Goal: Task Accomplishment & Management: Manage account settings

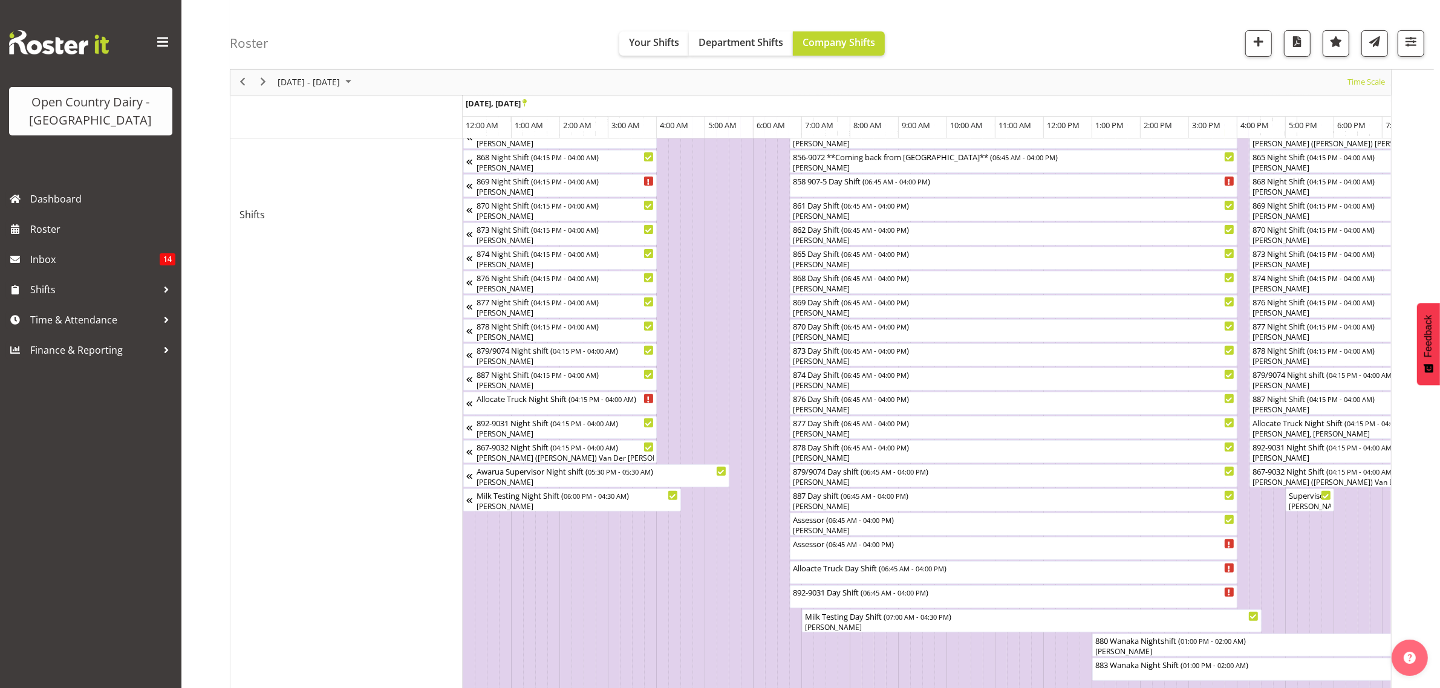
scroll to position [0, 2323]
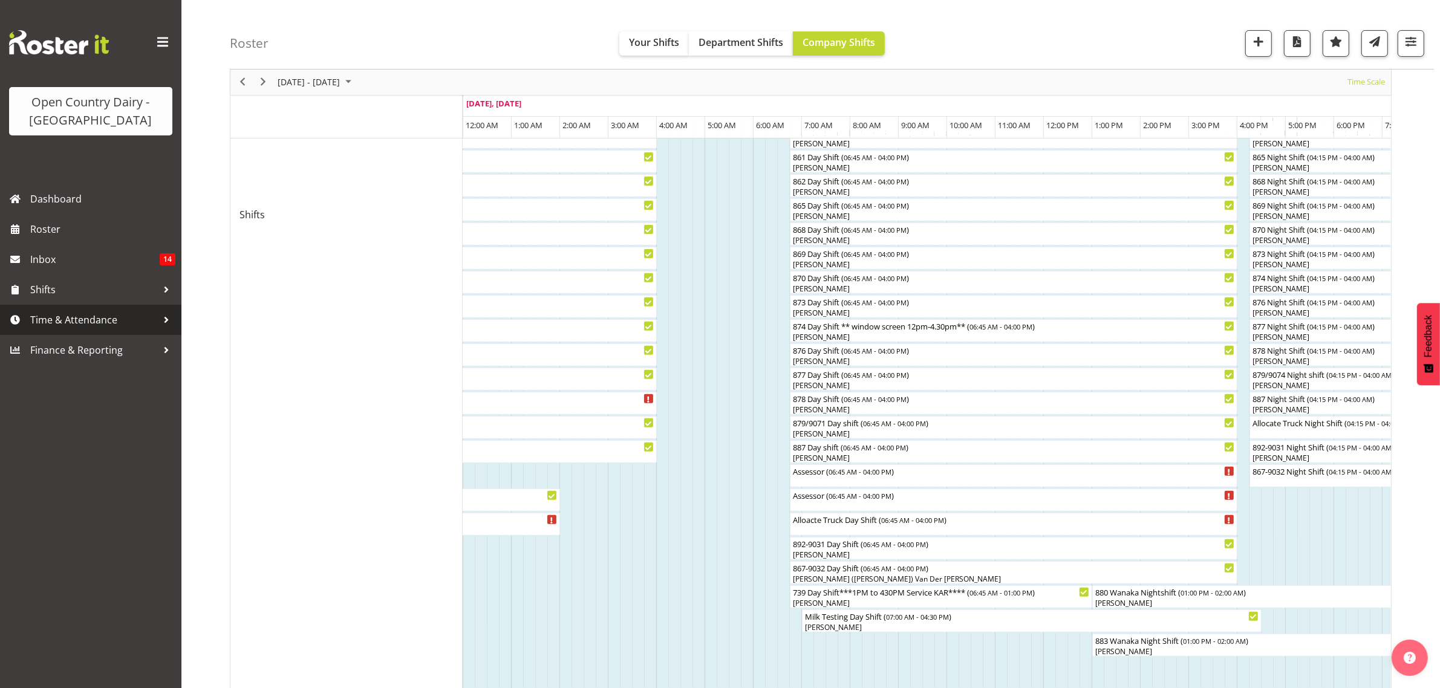
click at [54, 311] on span "Time & Attendance" at bounding box center [93, 320] width 127 height 18
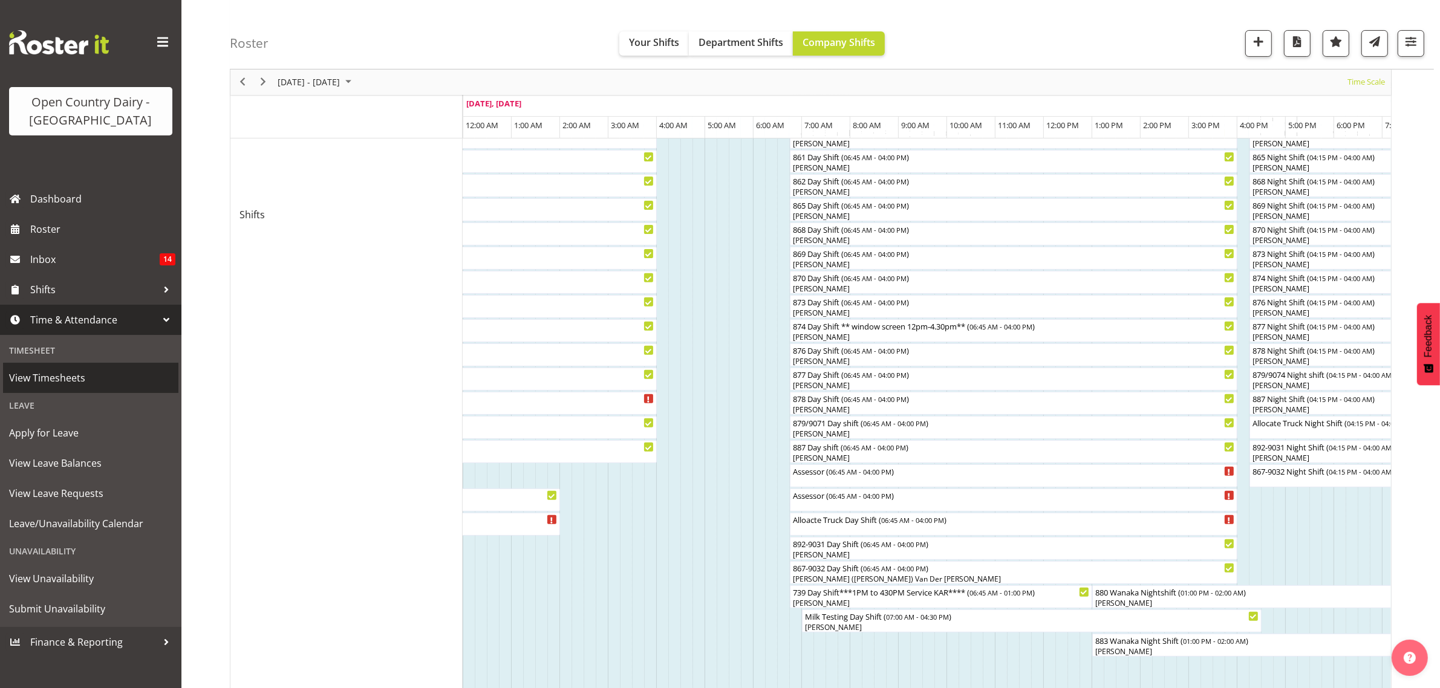
click at [40, 384] on span "View Timesheets" at bounding box center [90, 378] width 163 height 18
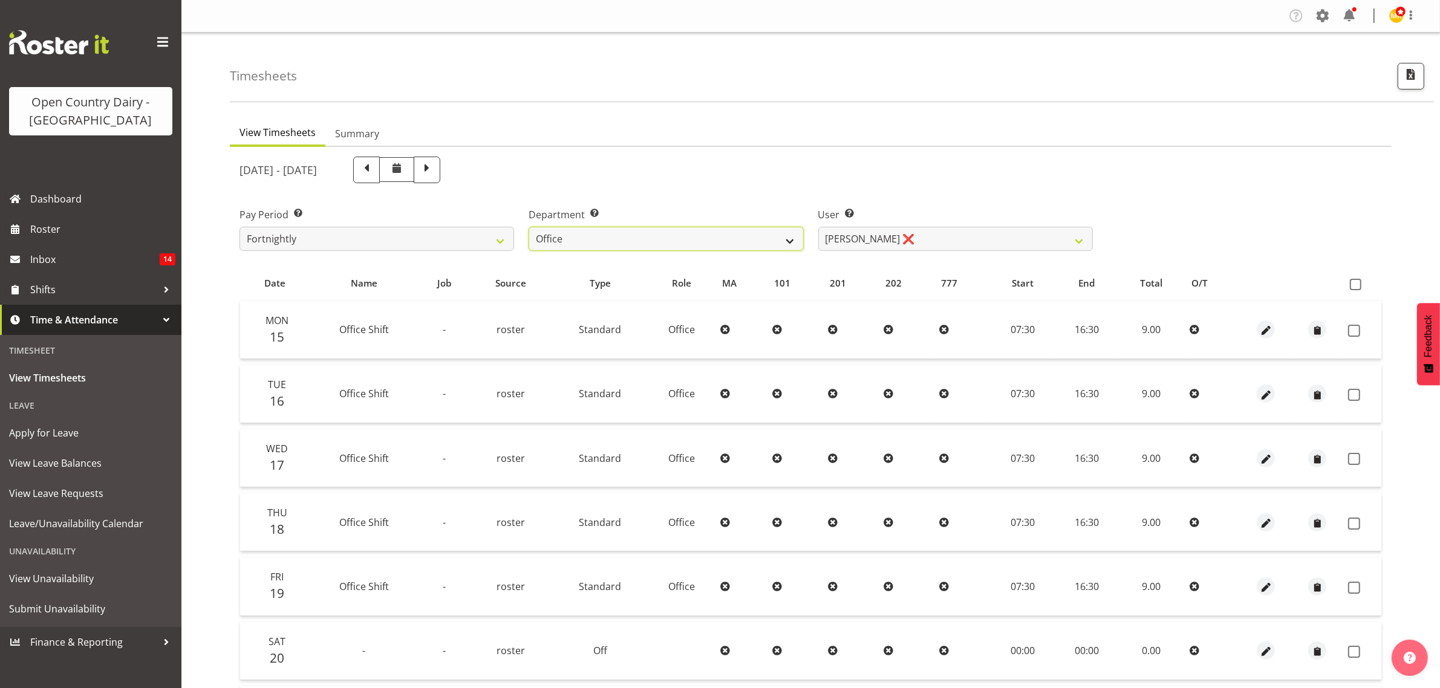
click at [788, 242] on select "734 735 736 737 738 739 851 853 854 855 856 858 861 862 865 867-9032 868 869 87…" at bounding box center [666, 239] width 275 height 24
select select "673"
click at [529, 227] on select "734 735 736 737 738 739 851 853 854 855 856 858 861 862 865 867-9032 868 869 87…" at bounding box center [666, 239] width 275 height 24
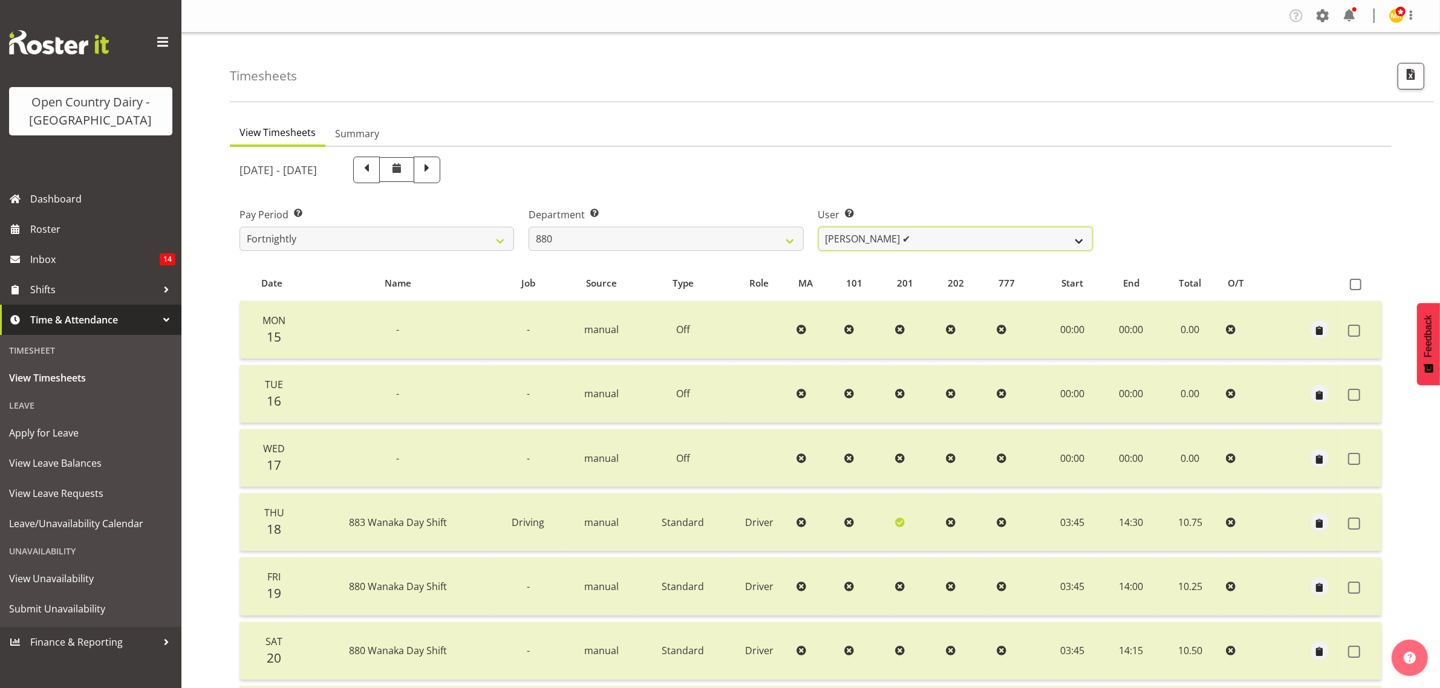
click at [1080, 243] on select "Andrew Poole ✔ Philip Shanks ✔ Shaun McNaught ✔ Tania Unahi ✔" at bounding box center [955, 239] width 275 height 24
select select "7461"
click at [818, 227] on select "Andrew Poole ✔ Philip Shanks ✔ Shaun McNaught ✔ Tania Unahi ✔" at bounding box center [955, 239] width 275 height 24
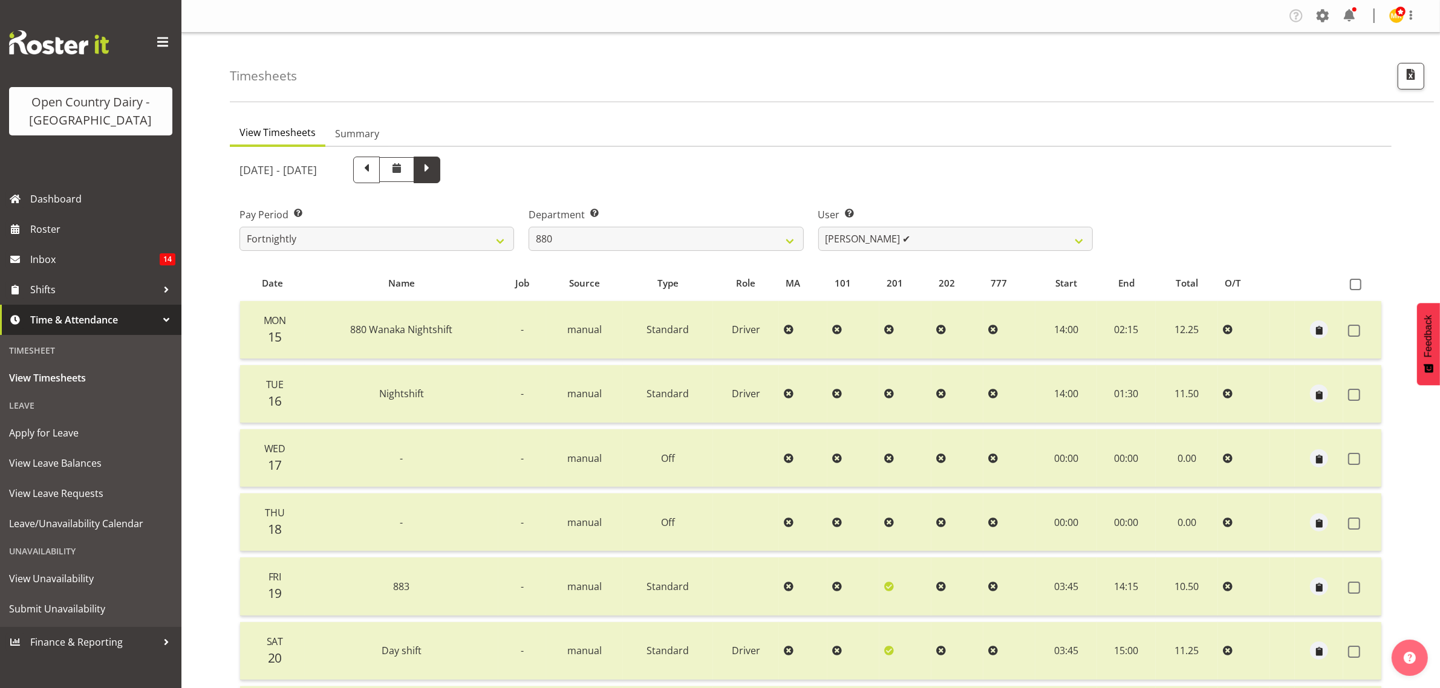
click at [435, 163] on span at bounding box center [427, 169] width 16 height 16
select select
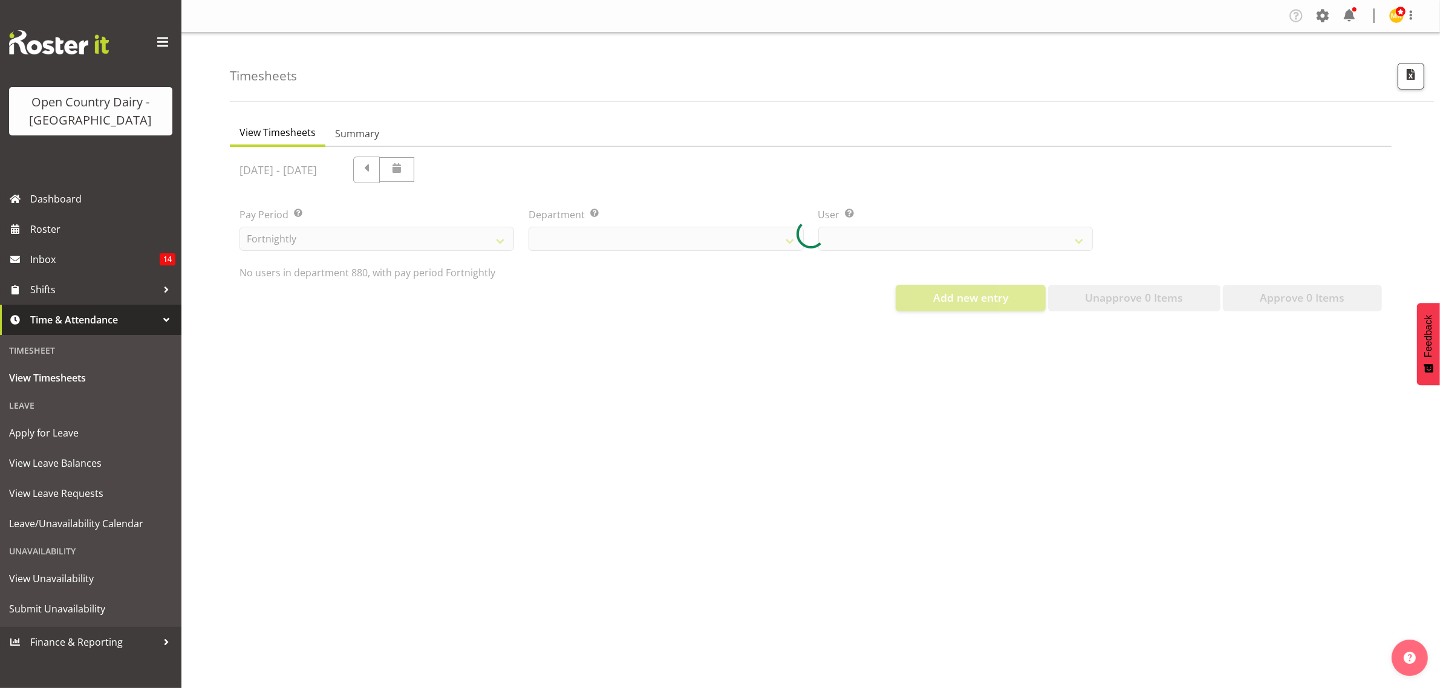
select select "673"
select select "7461"
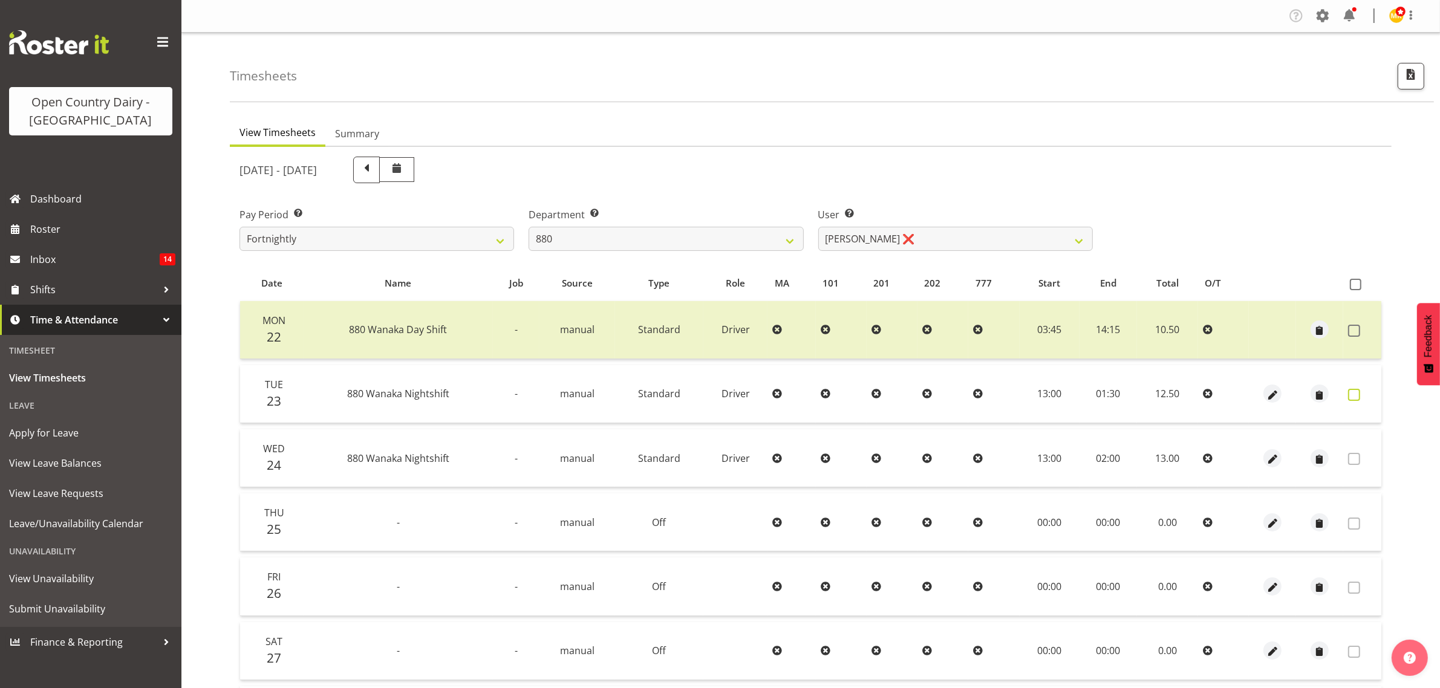
click at [1356, 391] on span at bounding box center [1354, 395] width 12 height 12
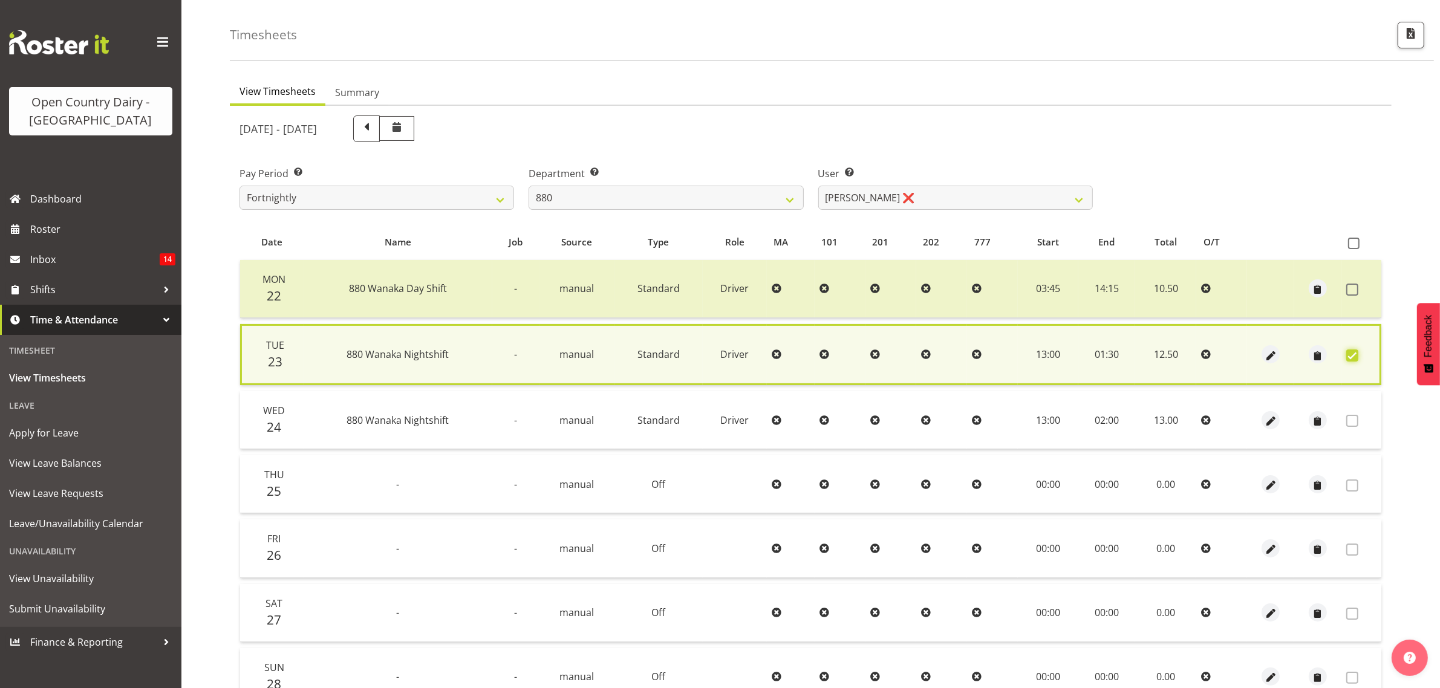
scroll to position [157, 0]
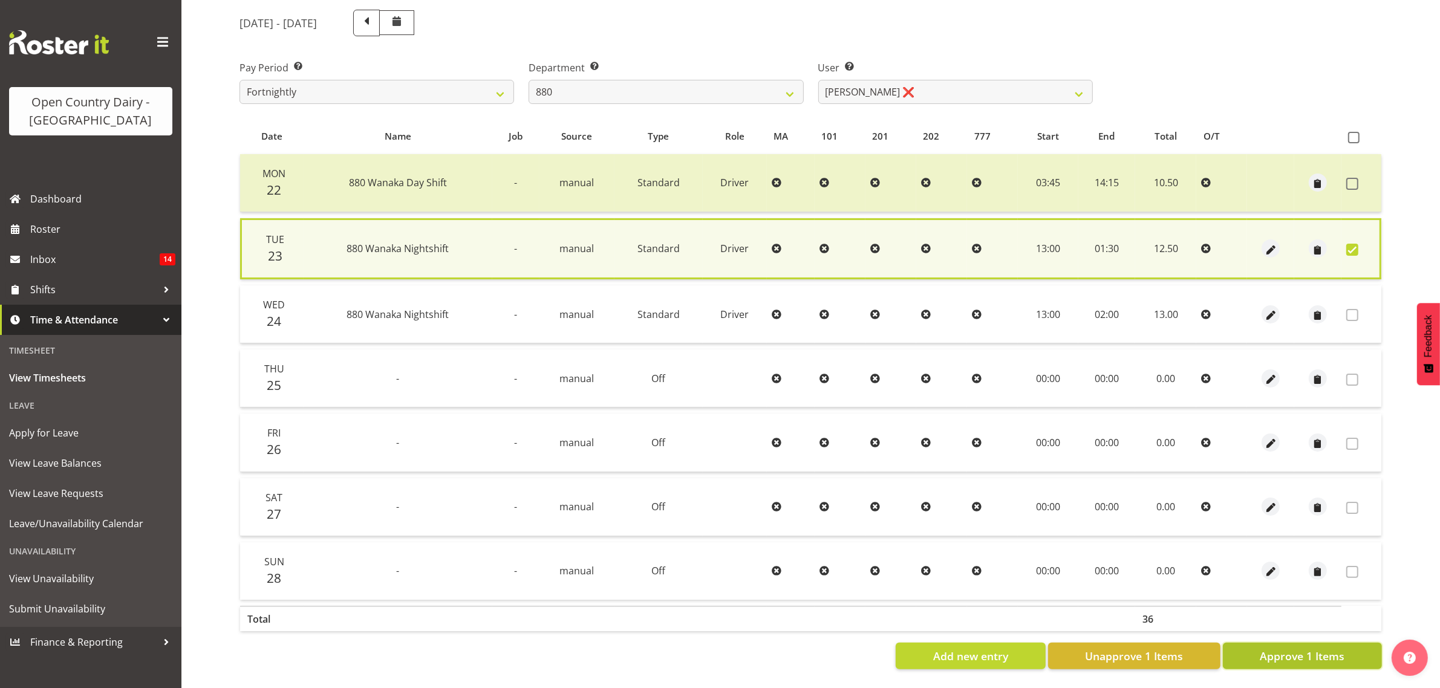
click at [1301, 648] on span "Approve 1 Items" at bounding box center [1302, 656] width 85 height 16
checkbox input "false"
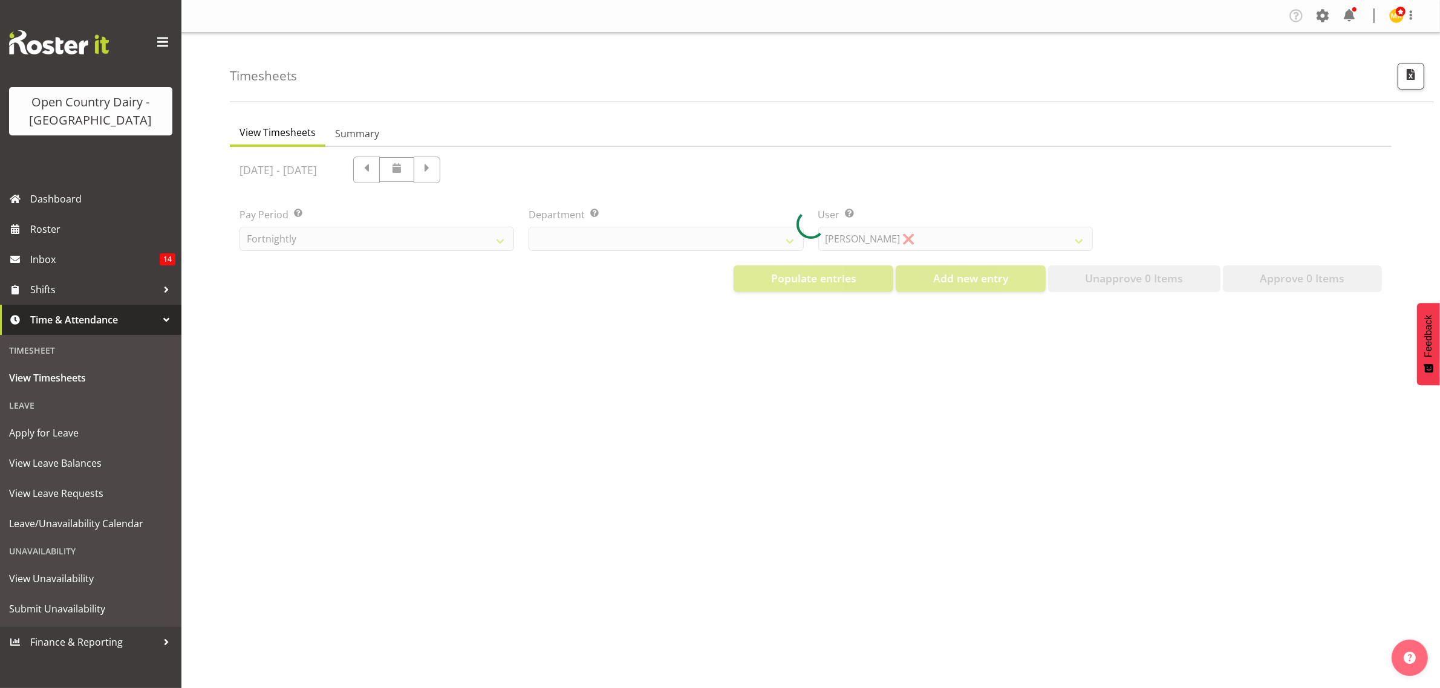
select select "699"
select select "8449"
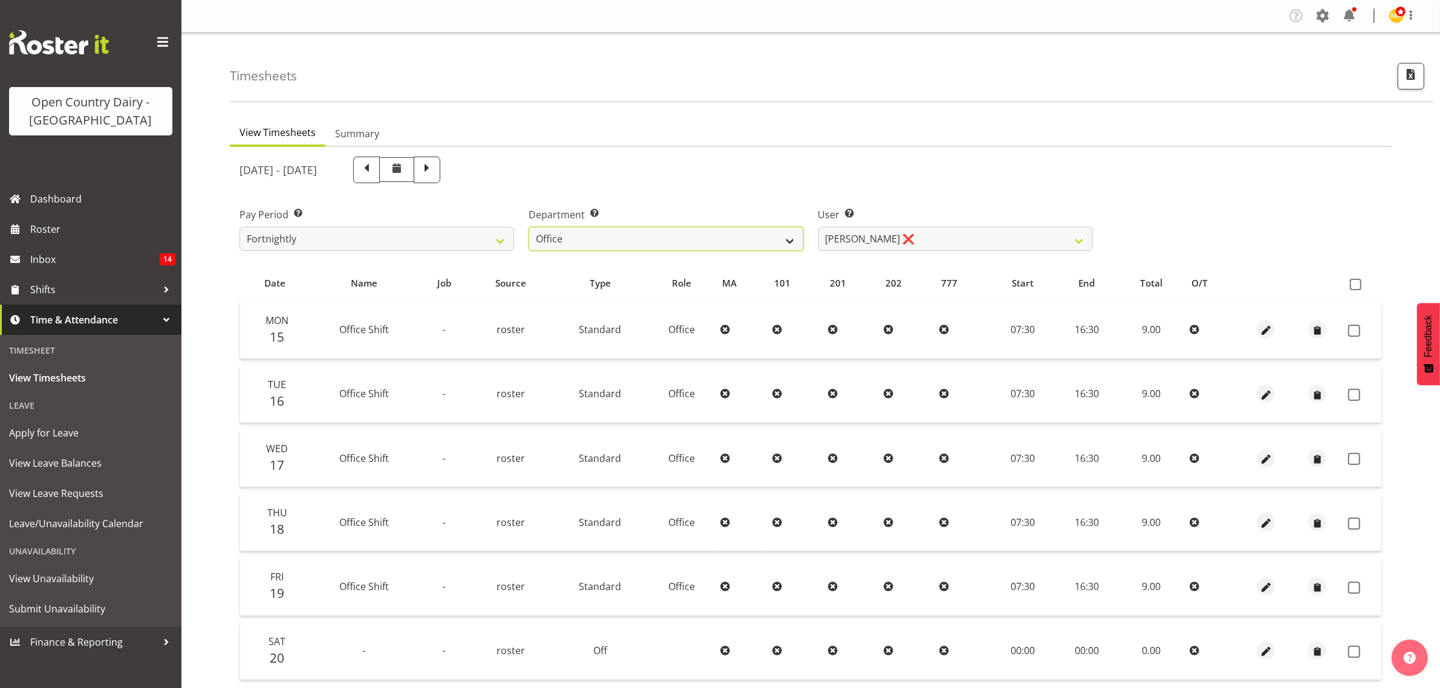
click at [787, 237] on select "734 735 736 737 738 739 851 853 854 855 856 858 861 862 865 867-9032 868 869 87…" at bounding box center [666, 239] width 275 height 24
click at [975, 174] on div "September 15th - September 21st 2025" at bounding box center [666, 170] width 853 height 27
click at [789, 237] on select "734 735 736 737 738 739 851 853 854 855 856 858 861 862 865 867-9032 868 869 87…" at bounding box center [666, 239] width 275 height 24
select select "673"
click at [529, 227] on select "734 735 736 737 738 739 851 853 854 855 856 858 861 862 865 867-9032 868 869 87…" at bounding box center [666, 239] width 275 height 24
